Goal: Use online tool/utility: Utilize a website feature to perform a specific function

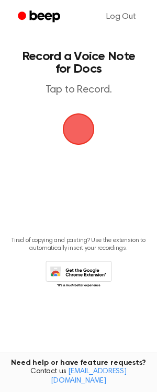
click at [86, 130] on span "button" at bounding box center [78, 128] width 29 height 29
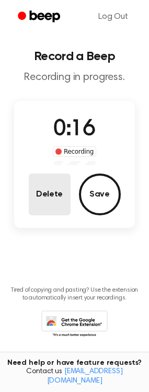
click at [61, 188] on button "Delete" at bounding box center [50, 194] width 42 height 42
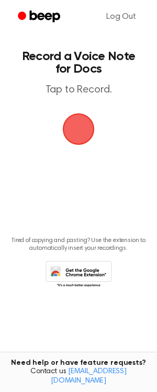
click at [81, 134] on span "button" at bounding box center [79, 129] width 34 height 34
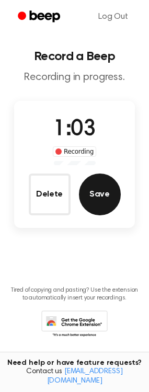
click at [108, 203] on button "Save" at bounding box center [100, 194] width 42 height 42
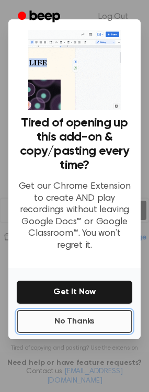
click at [73, 321] on button "No Thanks" at bounding box center [74, 321] width 115 height 23
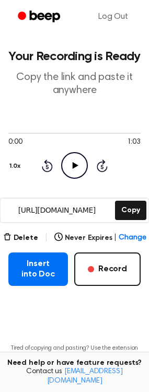
click at [79, 168] on icon "Play Audio" at bounding box center [74, 165] width 27 height 27
click at [76, 163] on icon at bounding box center [74, 165] width 5 height 7
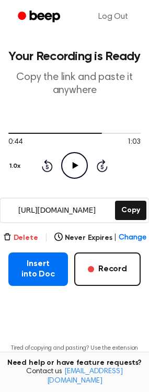
click at [28, 237] on button "Delete" at bounding box center [20, 238] width 35 height 11
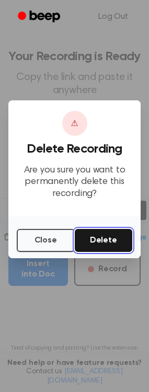
click at [94, 244] on button "Delete" at bounding box center [104, 240] width 58 height 23
